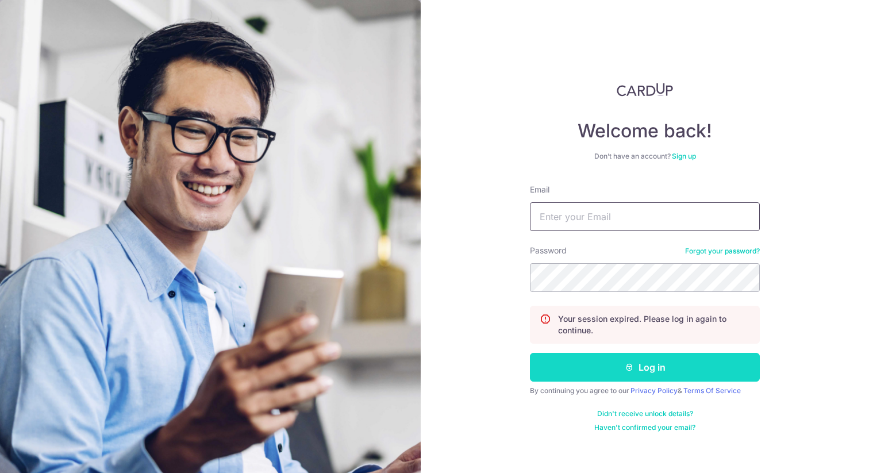
type input "[EMAIL_ADDRESS][DOMAIN_NAME]"
click at [656, 364] on button "Log in" at bounding box center [645, 367] width 230 height 29
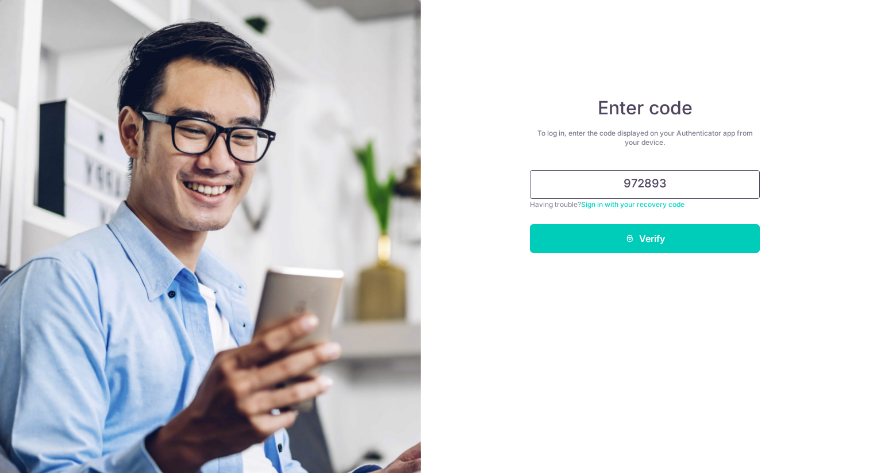
type input "972893"
click at [530, 224] on button "Verify" at bounding box center [645, 238] width 230 height 29
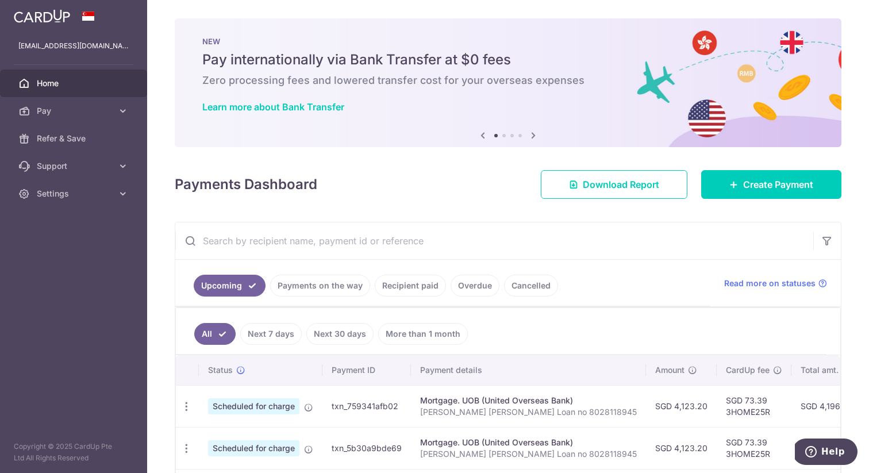
scroll to position [94, 0]
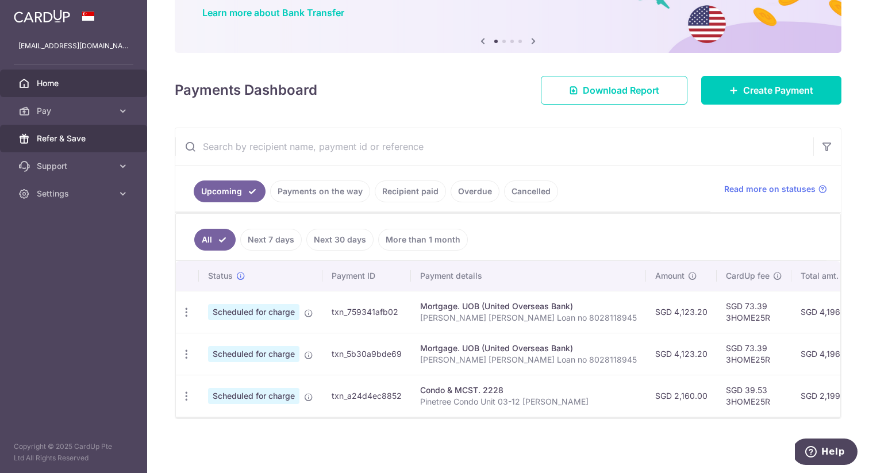
click at [74, 137] on span "Refer & Save" at bounding box center [75, 138] width 76 height 11
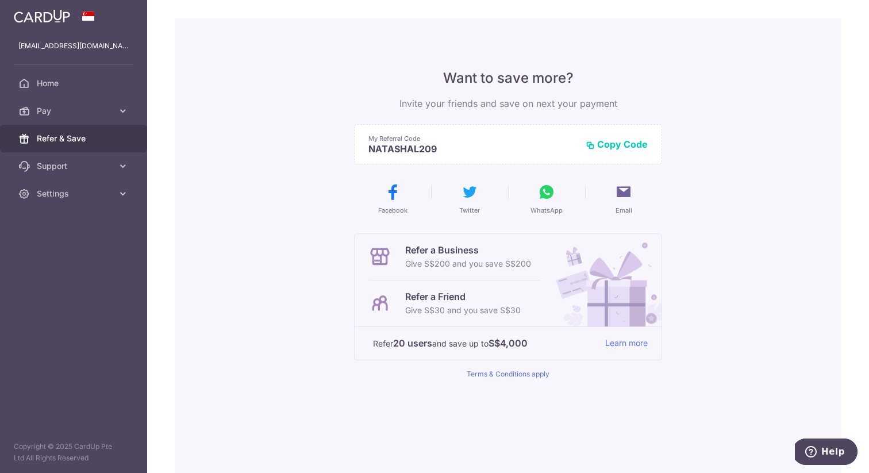
scroll to position [46, 0]
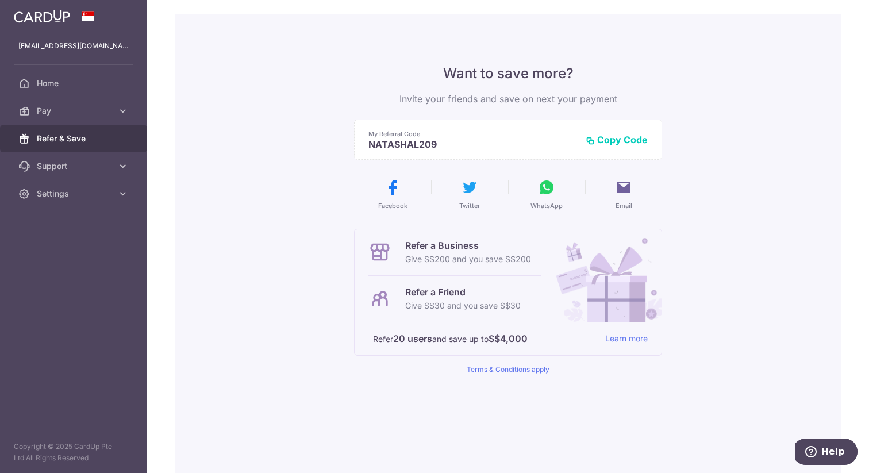
click at [629, 188] on icon at bounding box center [623, 187] width 18 height 18
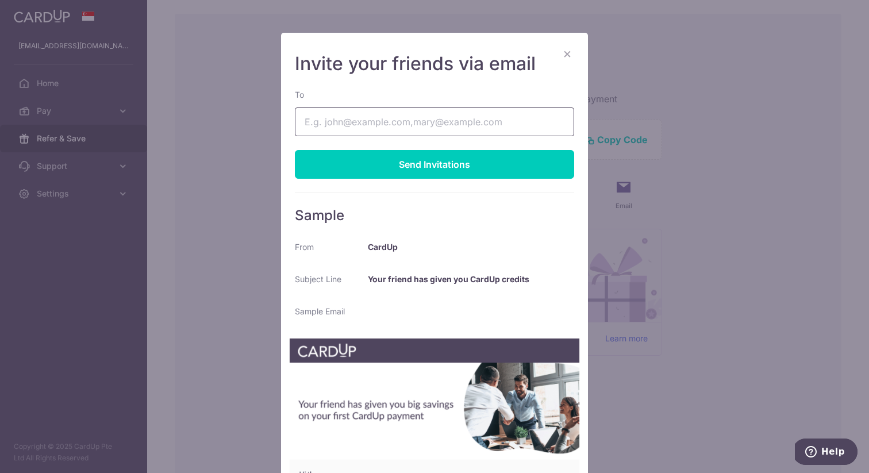
click at [475, 127] on input "To" at bounding box center [434, 121] width 279 height 29
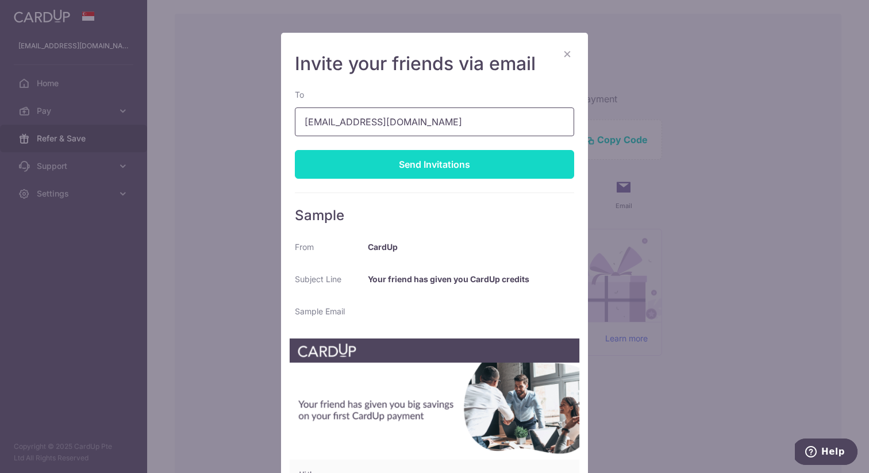
type input "mikelim22@gmail.com"
click at [448, 160] on div "Send Invitations" at bounding box center [434, 164] width 279 height 29
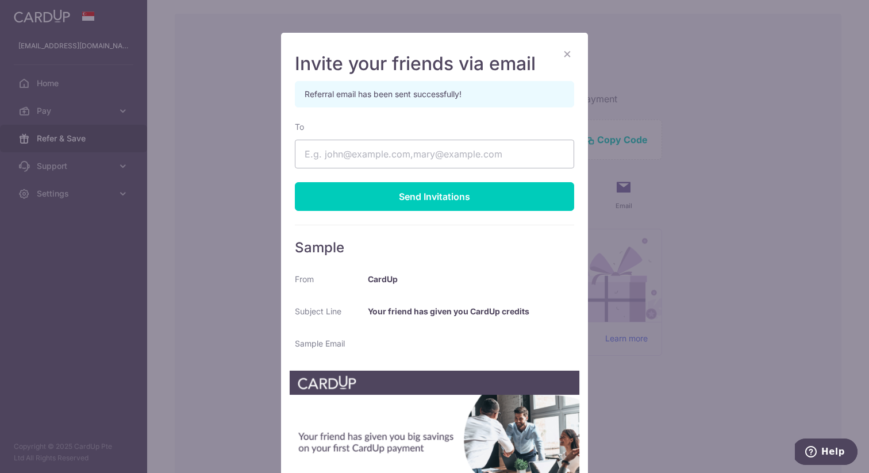
click at [569, 55] on button "×" at bounding box center [567, 54] width 14 height 14
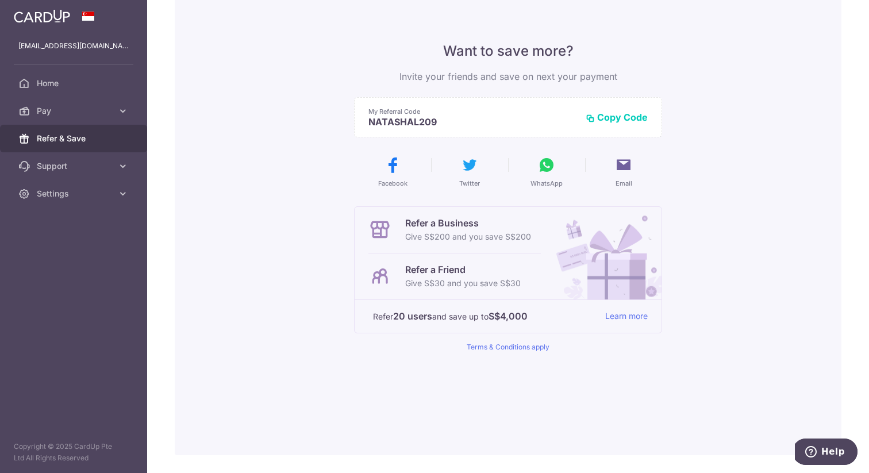
scroll to position [0, 0]
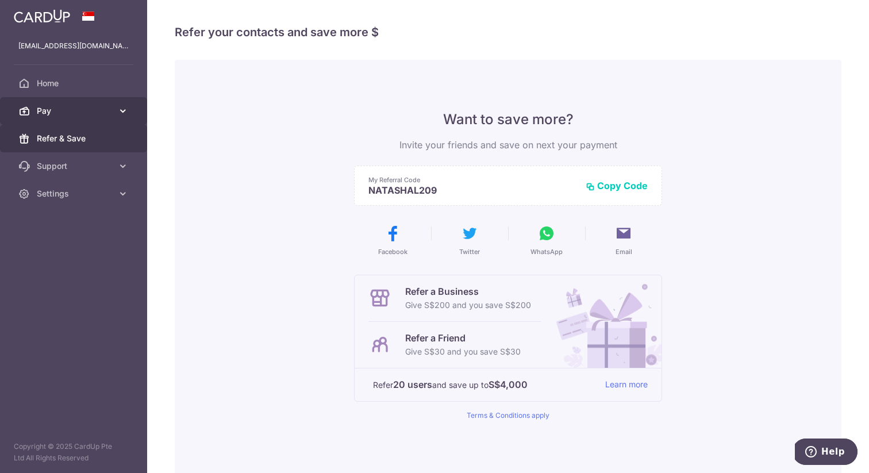
click at [101, 114] on span "Pay" at bounding box center [75, 110] width 76 height 11
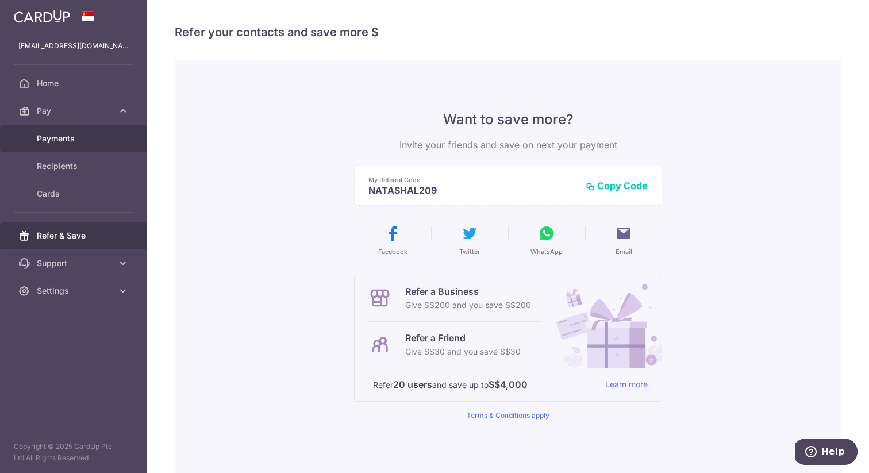
click at [86, 140] on span "Payments" at bounding box center [75, 138] width 76 height 11
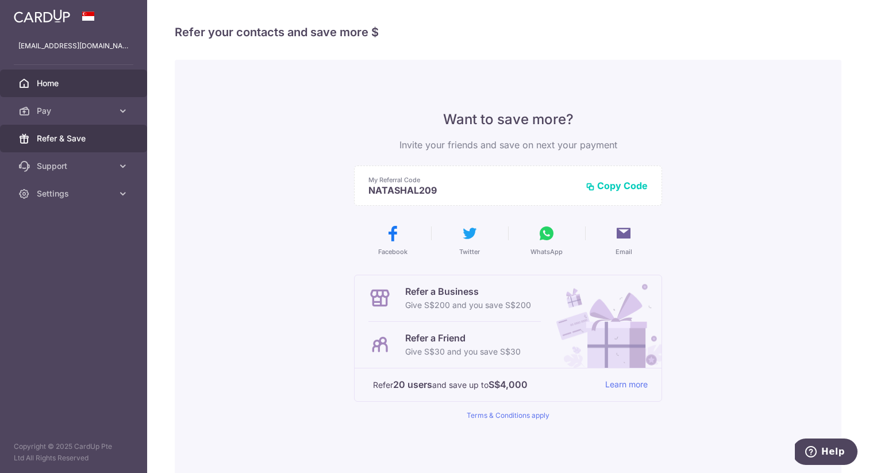
click at [85, 89] on link "Home" at bounding box center [73, 84] width 147 height 28
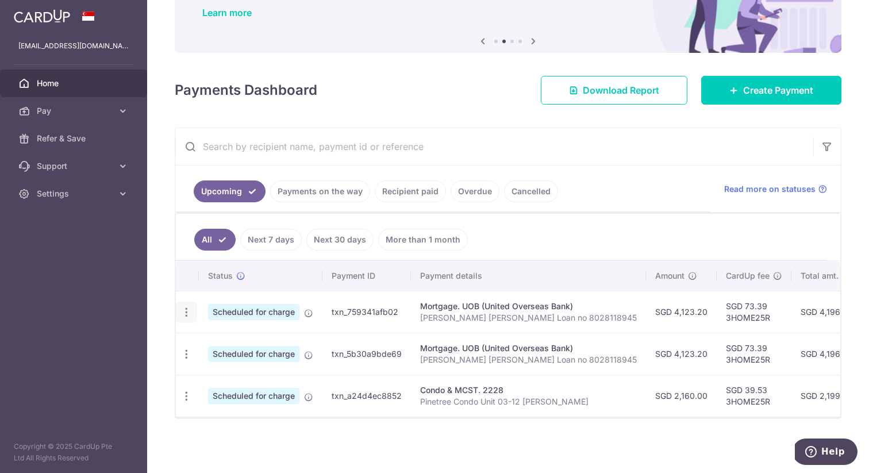
click at [184, 314] on icon "button" at bounding box center [186, 312] width 12 height 12
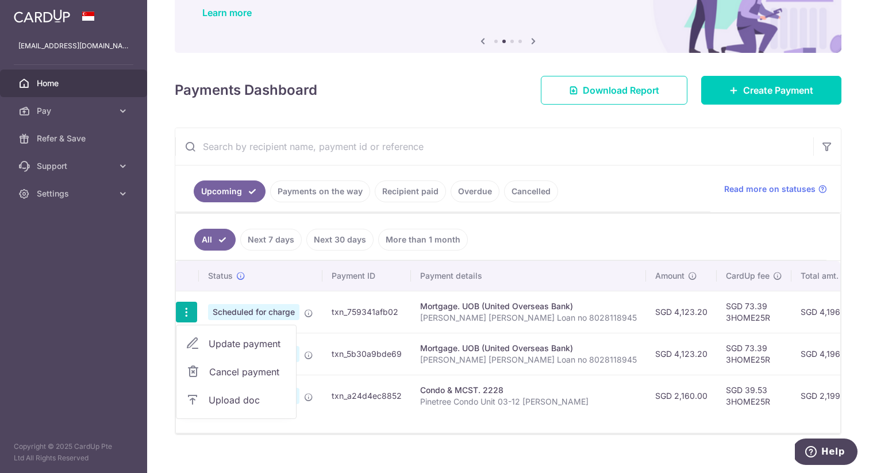
click at [234, 346] on span "Update payment" at bounding box center [248, 344] width 78 height 14
radio input "true"
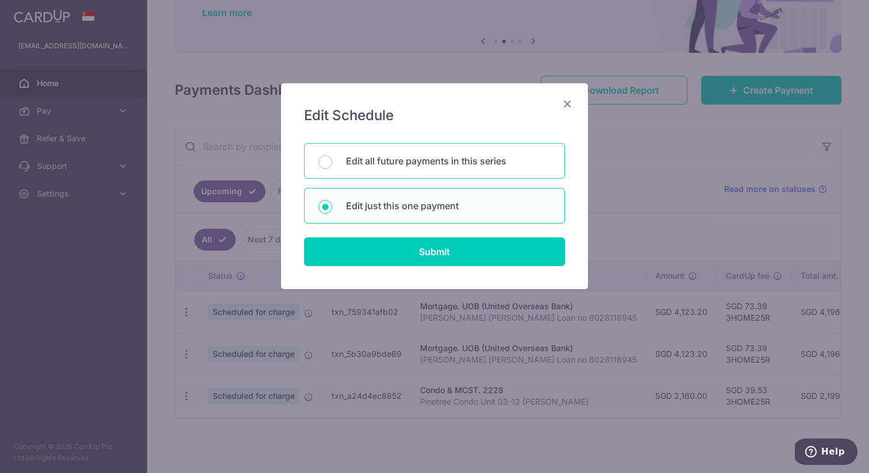
click at [482, 161] on p "Edit all future payments in this series" at bounding box center [448, 161] width 205 height 14
click at [332, 161] on input "Edit all future payments in this series" at bounding box center [325, 162] width 14 height 14
radio input "true"
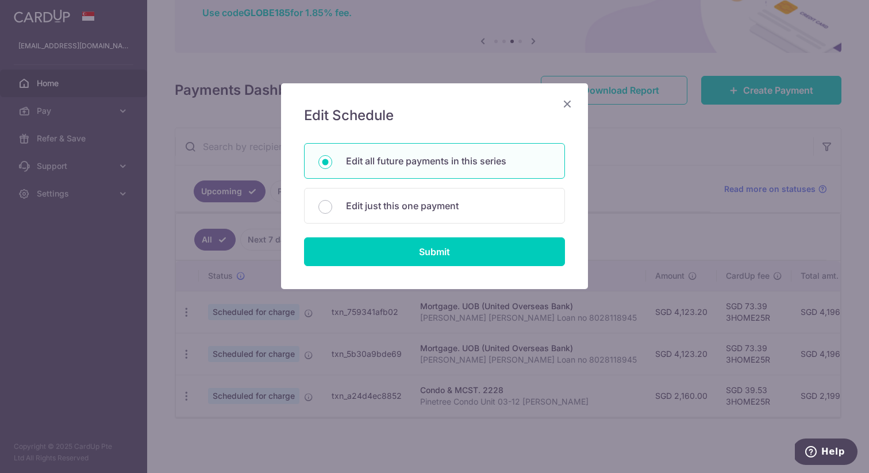
click at [567, 101] on icon "Close" at bounding box center [567, 104] width 14 height 14
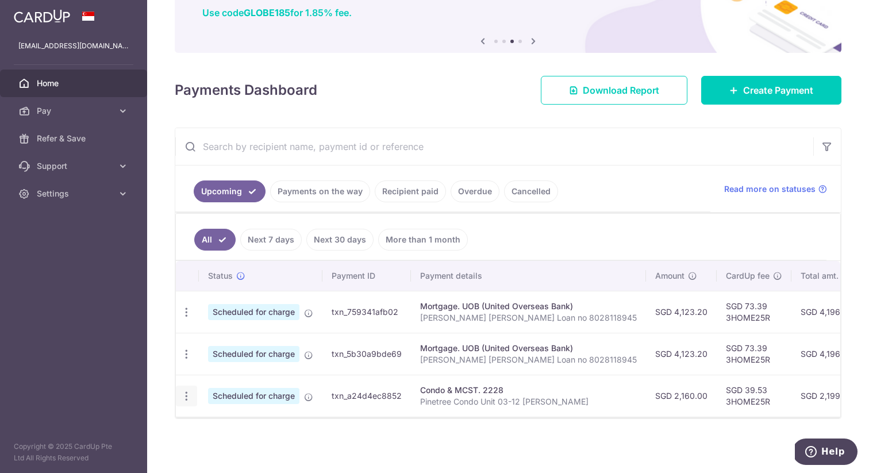
click at [182, 318] on icon "button" at bounding box center [186, 312] width 12 height 12
click at [224, 426] on span "Update payment" at bounding box center [248, 428] width 78 height 14
radio input "true"
type input "2,160.00"
type input "[DATE]"
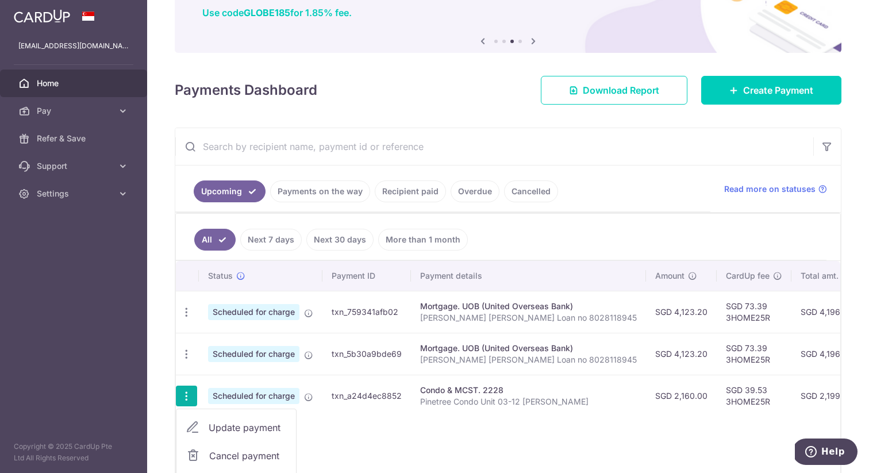
type input "Pinetree Condo Unit 03-12 [PERSON_NAME]"
type input "3HOME25R"
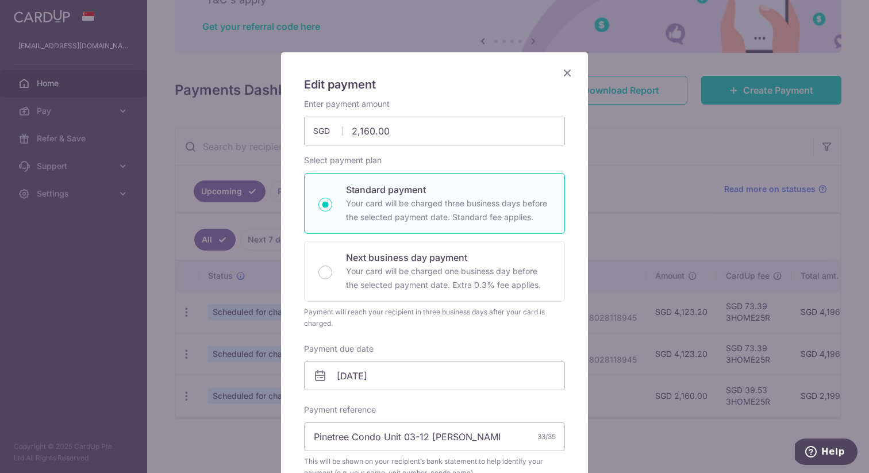
scroll to position [30, 0]
click at [564, 71] on icon "Close" at bounding box center [567, 73] width 14 height 14
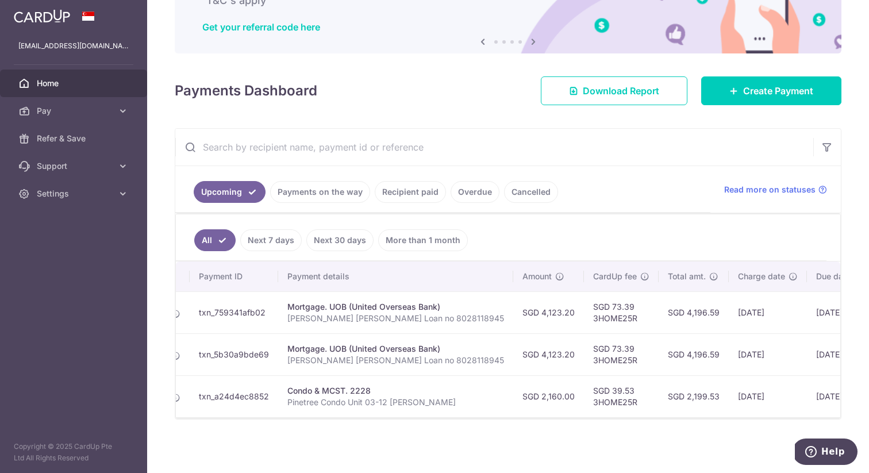
scroll to position [0, 153]
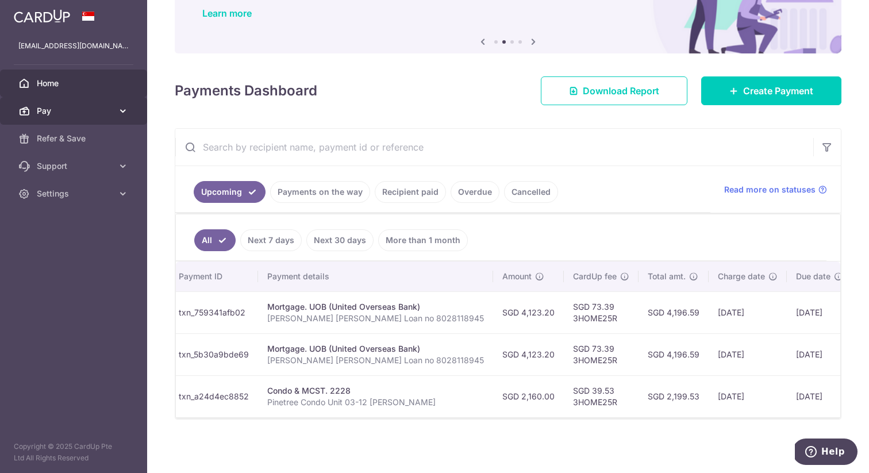
click at [94, 109] on span "Pay" at bounding box center [75, 110] width 76 height 11
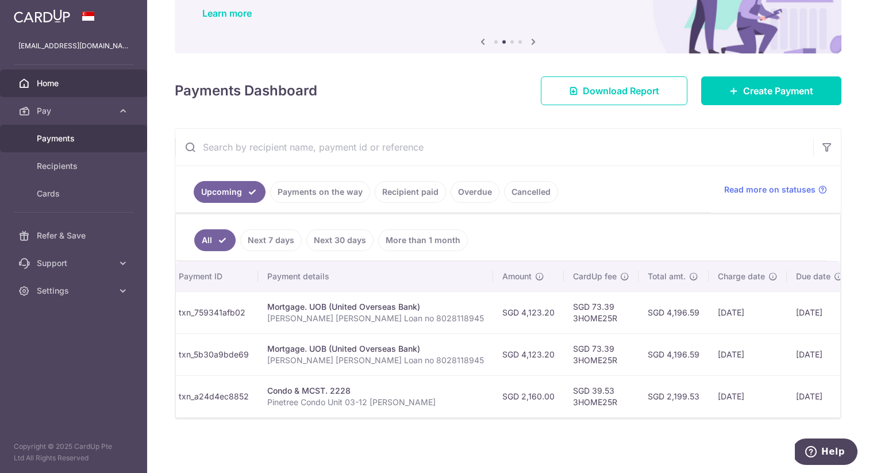
click at [78, 141] on span "Payments" at bounding box center [75, 138] width 76 height 11
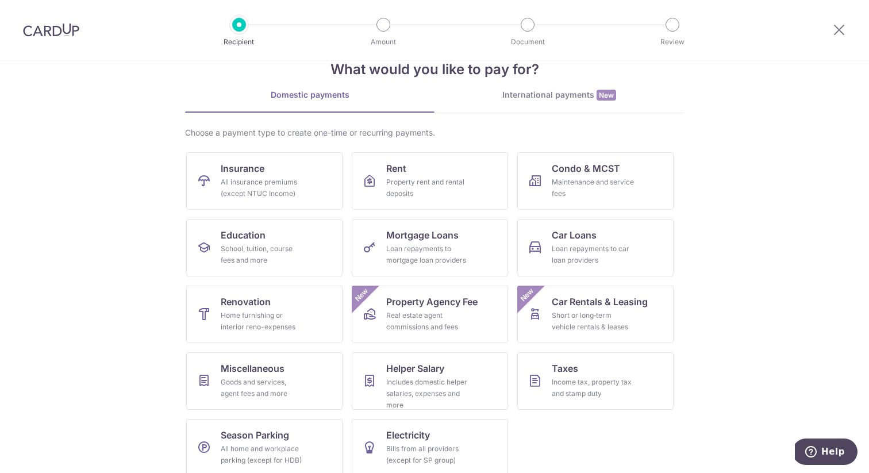
scroll to position [41, 0]
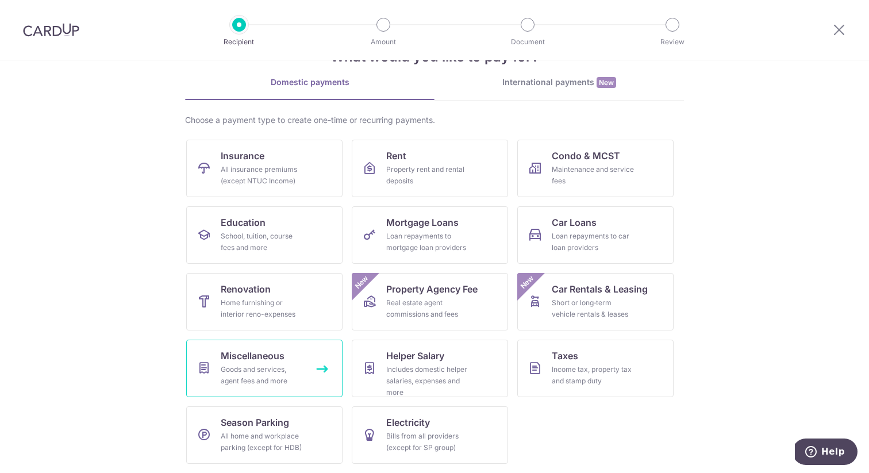
click at [263, 380] on div "Goods and services, agent fees and more" at bounding box center [262, 375] width 83 height 23
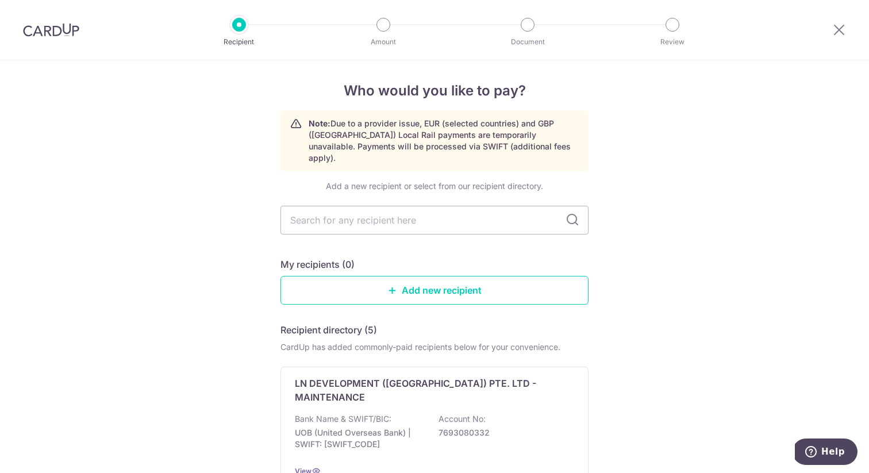
scroll to position [3, 0]
click at [48, 35] on img at bounding box center [51, 30] width 56 height 14
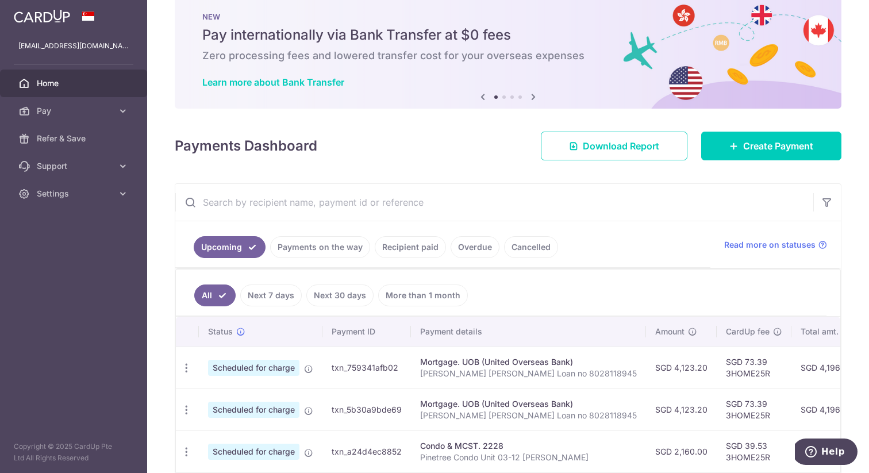
scroll to position [26, 0]
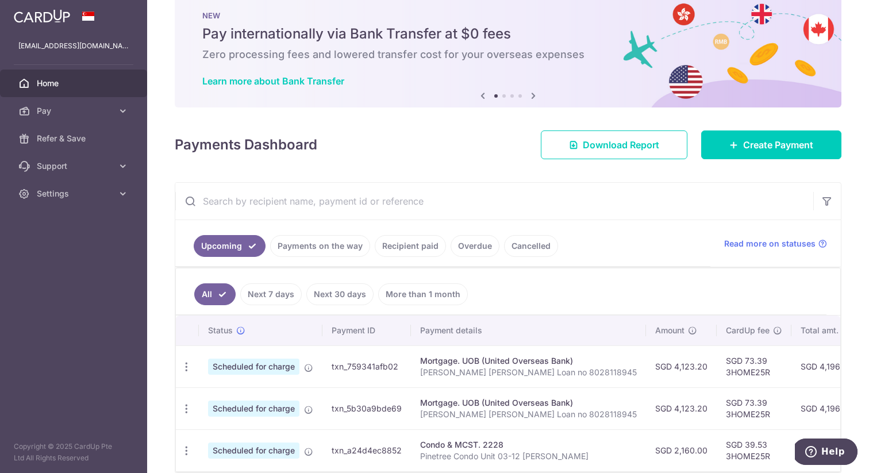
click at [317, 245] on link "Payments on the way" at bounding box center [320, 246] width 100 height 22
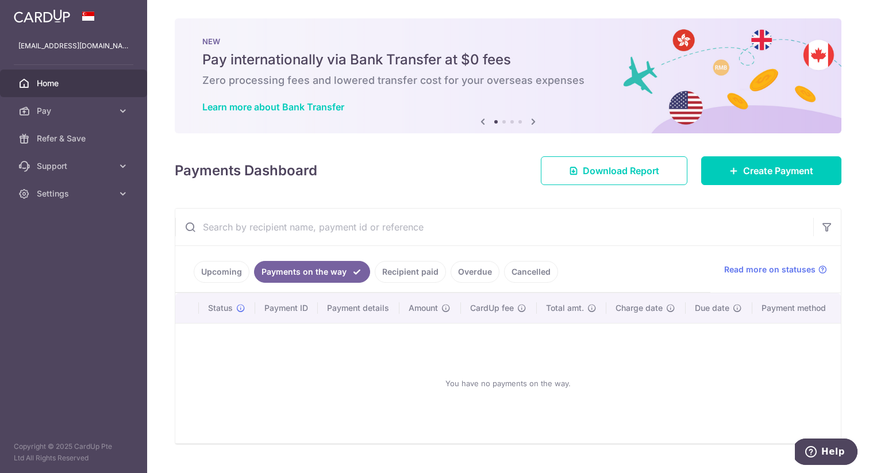
click at [406, 274] on link "Recipient paid" at bounding box center [410, 272] width 71 height 22
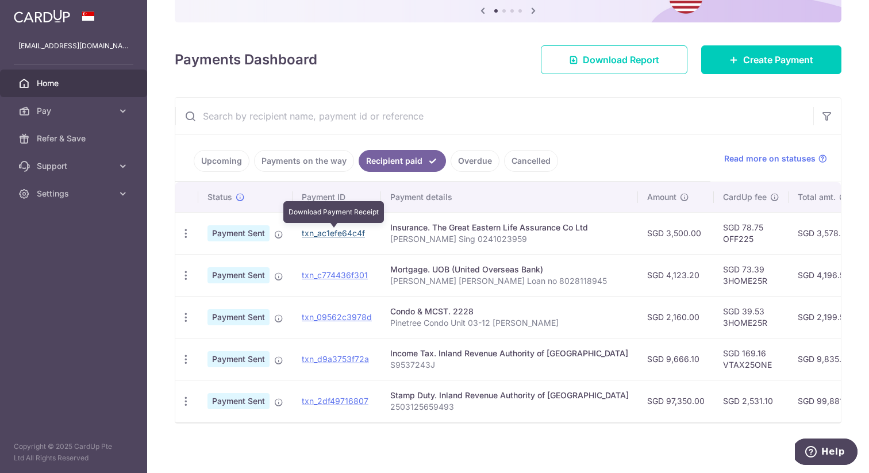
click at [321, 235] on link "txn_ac1efe64c4f" at bounding box center [333, 233] width 63 height 10
